Goal: Task Accomplishment & Management: Manage account settings

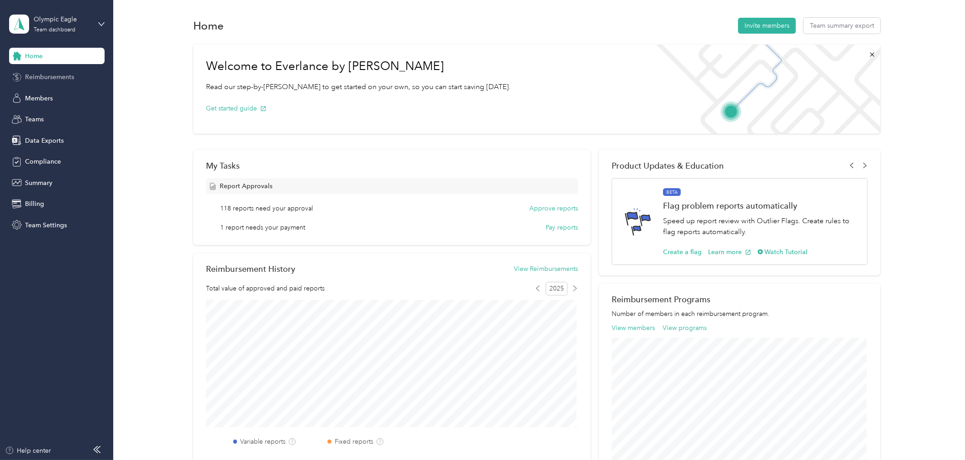
click at [60, 76] on span "Reimbursements" at bounding box center [49, 77] width 49 height 10
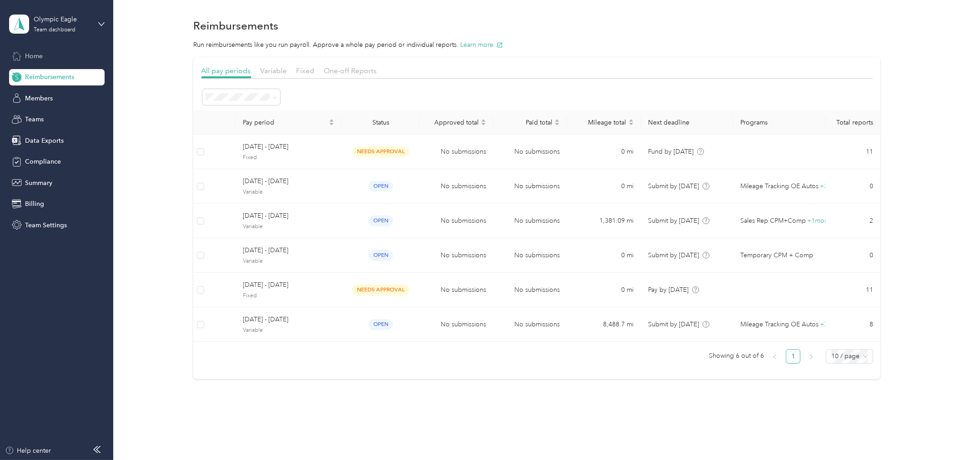
click at [37, 57] on span "Home" at bounding box center [34, 56] width 18 height 10
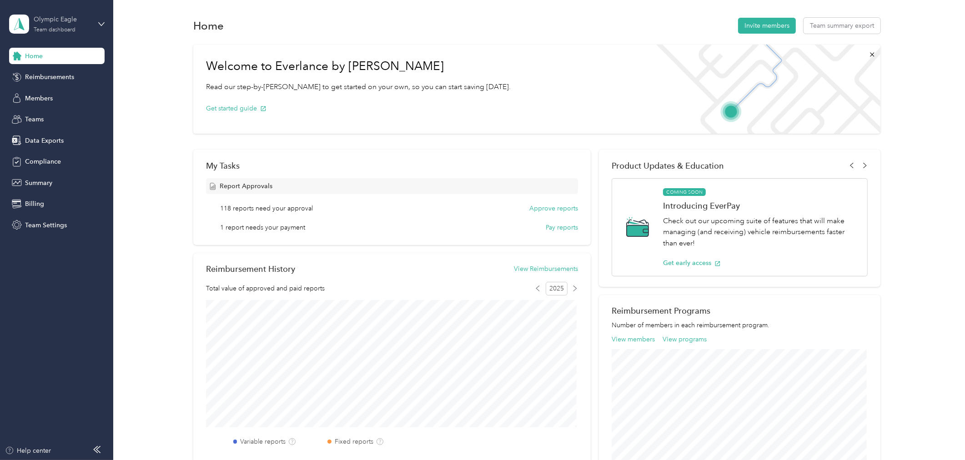
click at [75, 21] on div "Olympic Eagle" at bounding box center [62, 20] width 57 height 10
click at [61, 120] on div "Log out" at bounding box center [156, 115] width 282 height 16
